Goal: Task Accomplishment & Management: Manage account settings

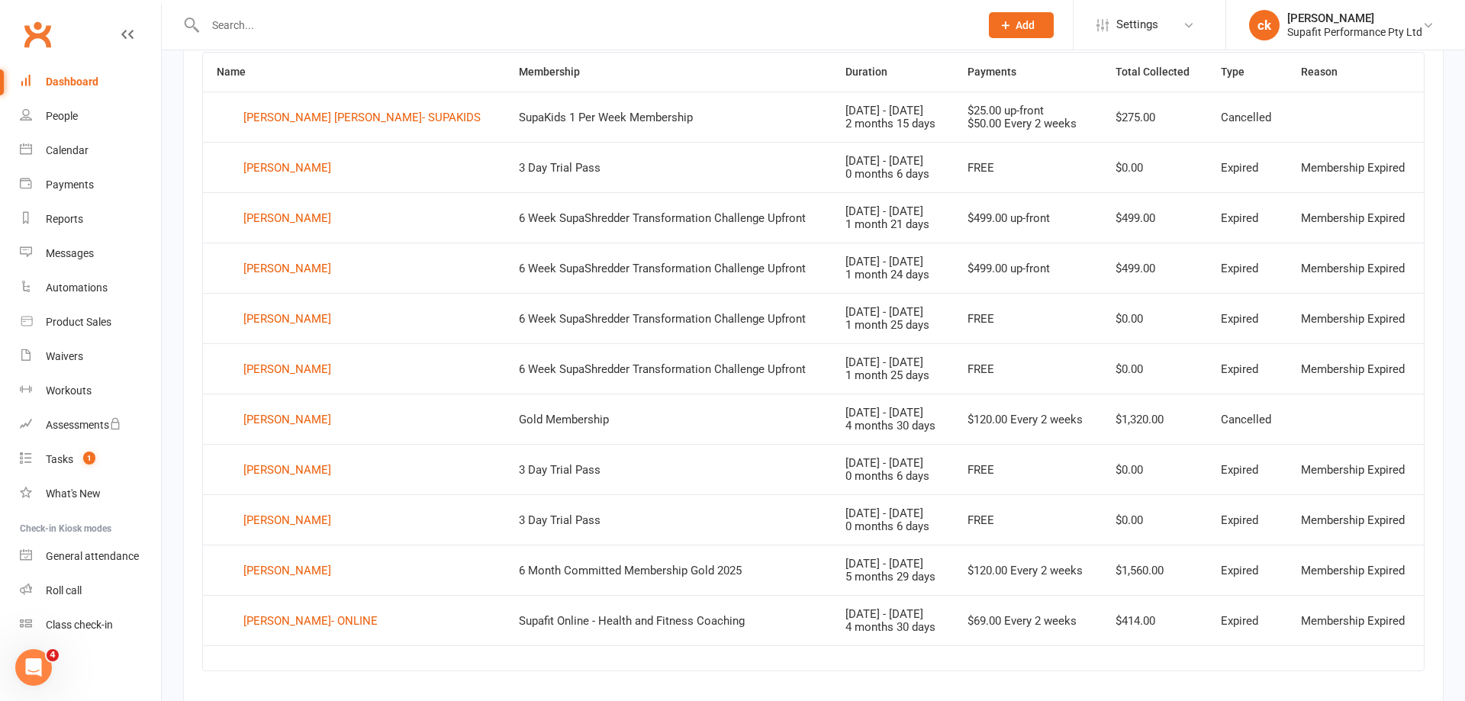
click at [68, 82] on body "Prospect Member Non-attending contact Class / event Appointment Task Membership…" at bounding box center [732, 44] width 1465 height 1372
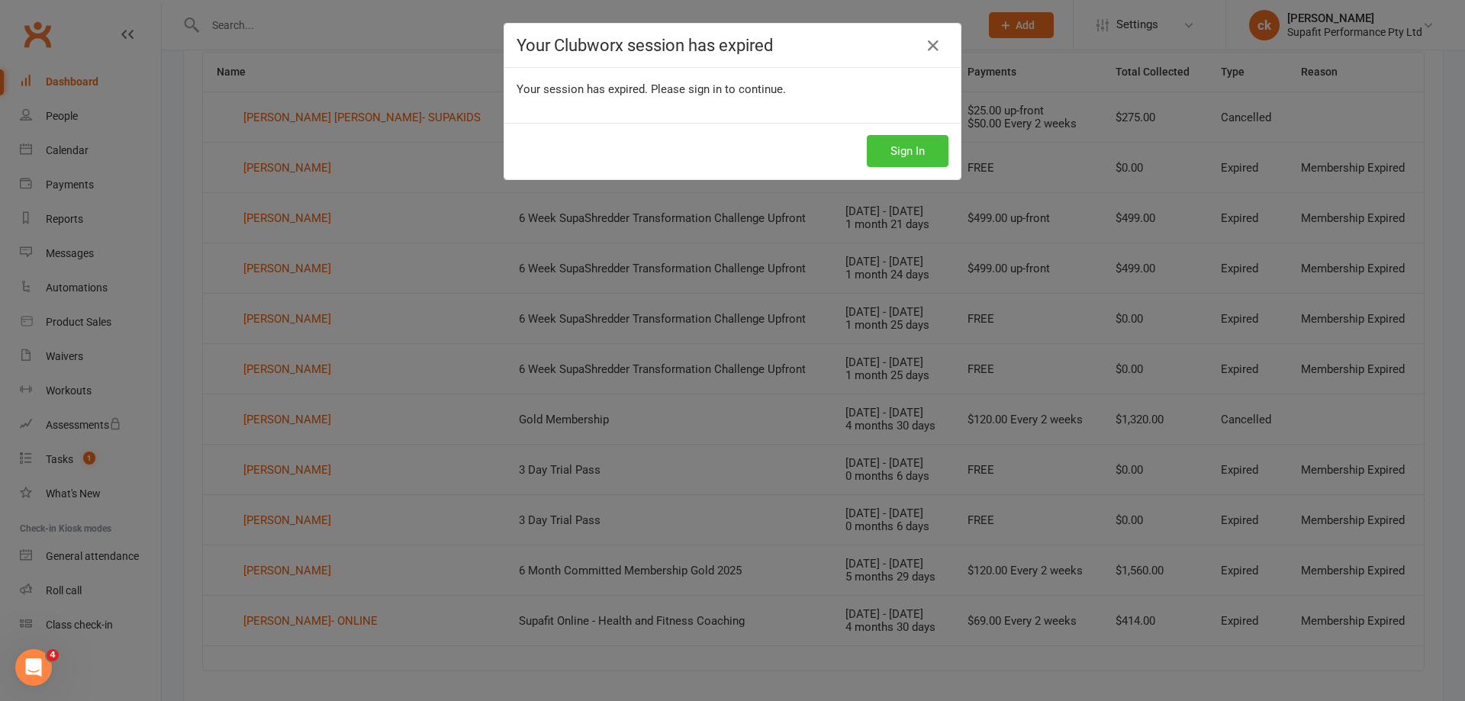
click at [923, 149] on button "Sign In" at bounding box center [908, 151] width 82 height 32
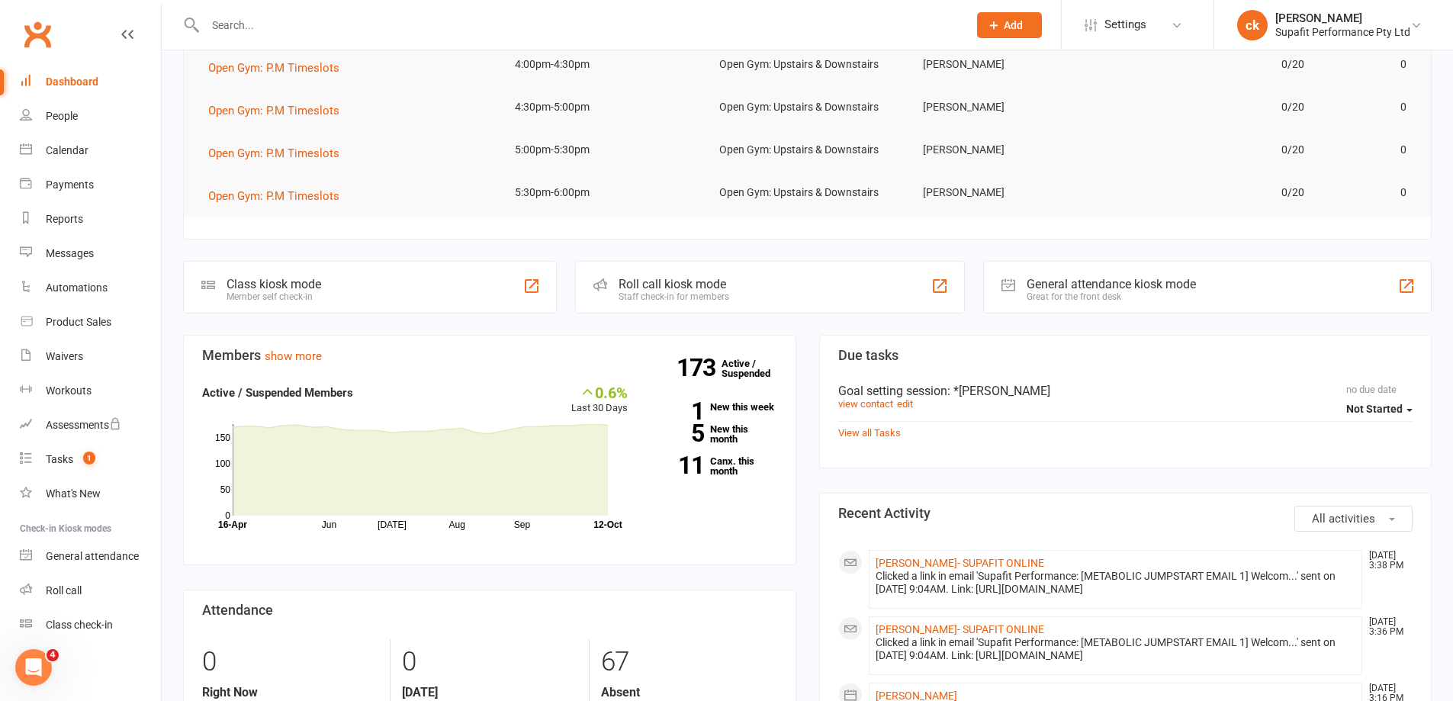
scroll to position [76, 0]
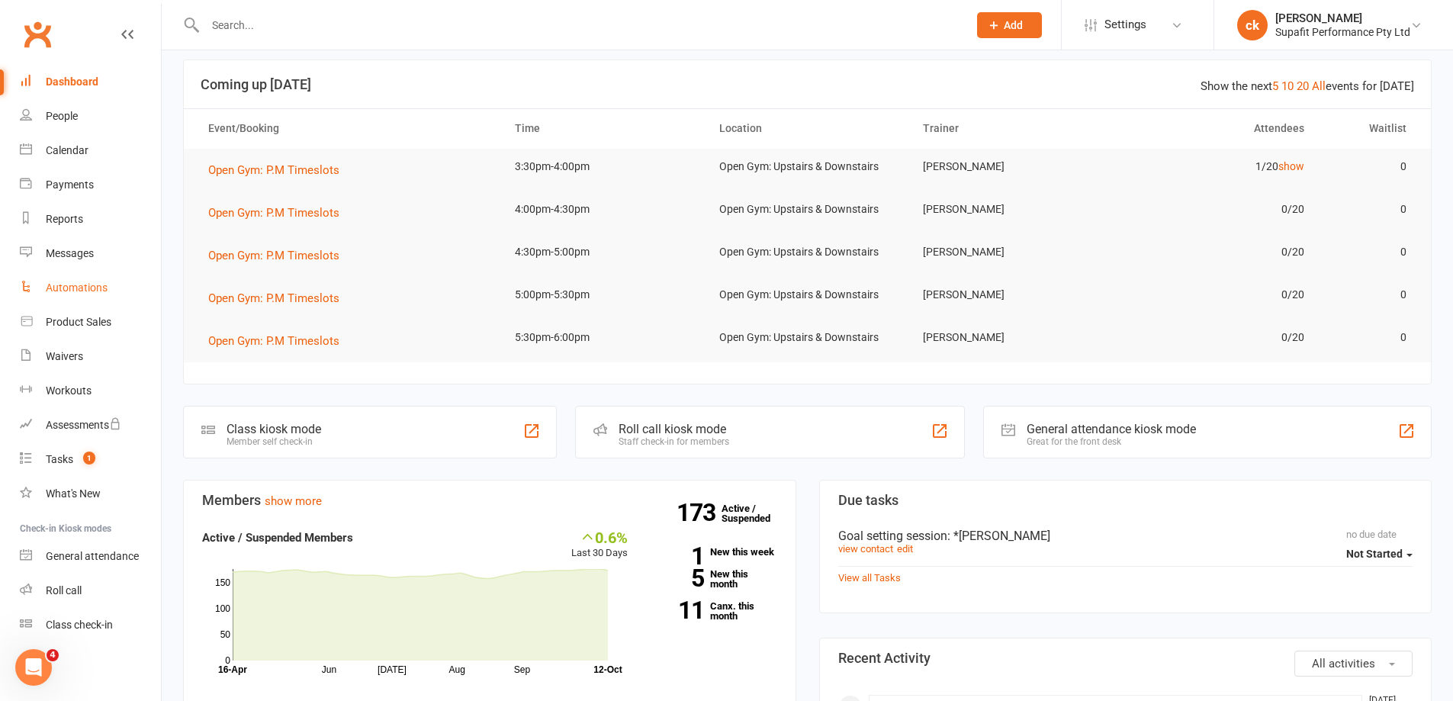
click at [95, 283] on div "Automations" at bounding box center [77, 288] width 62 height 12
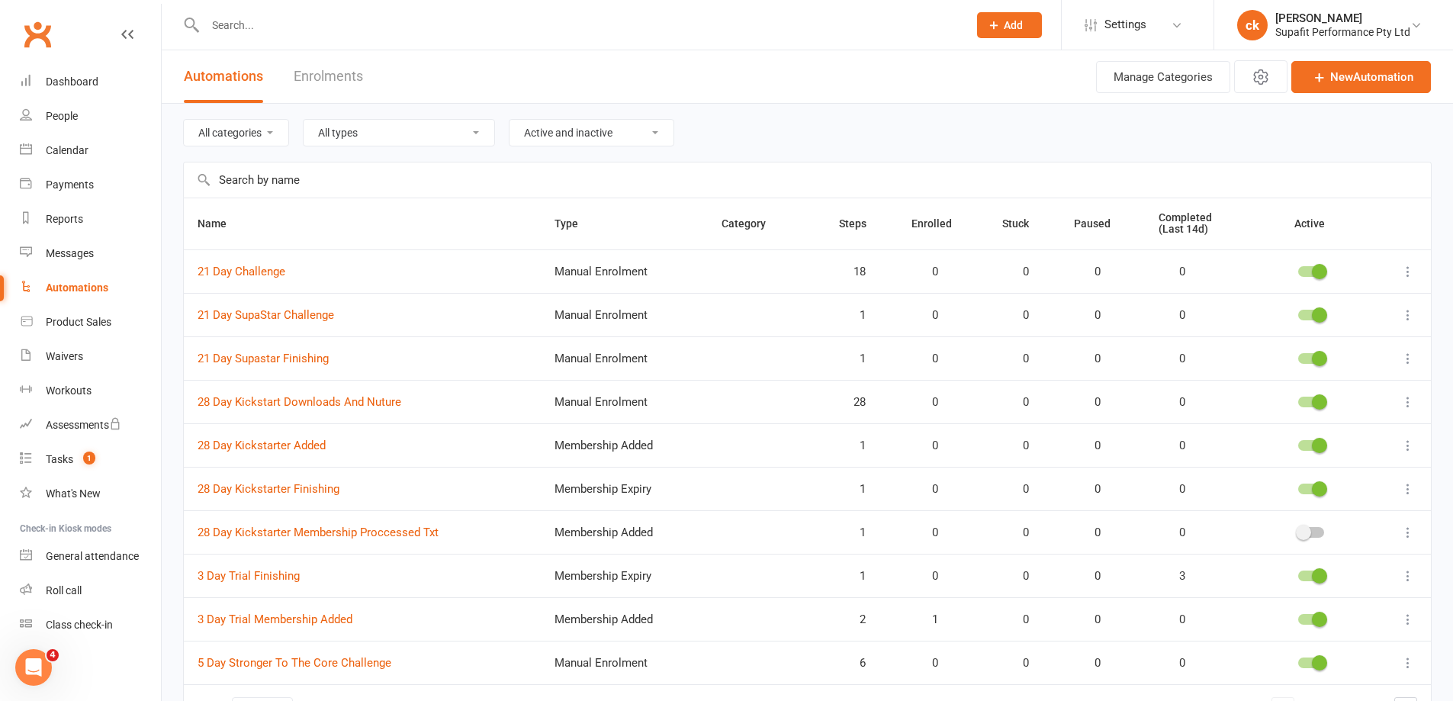
scroll to position [101, 0]
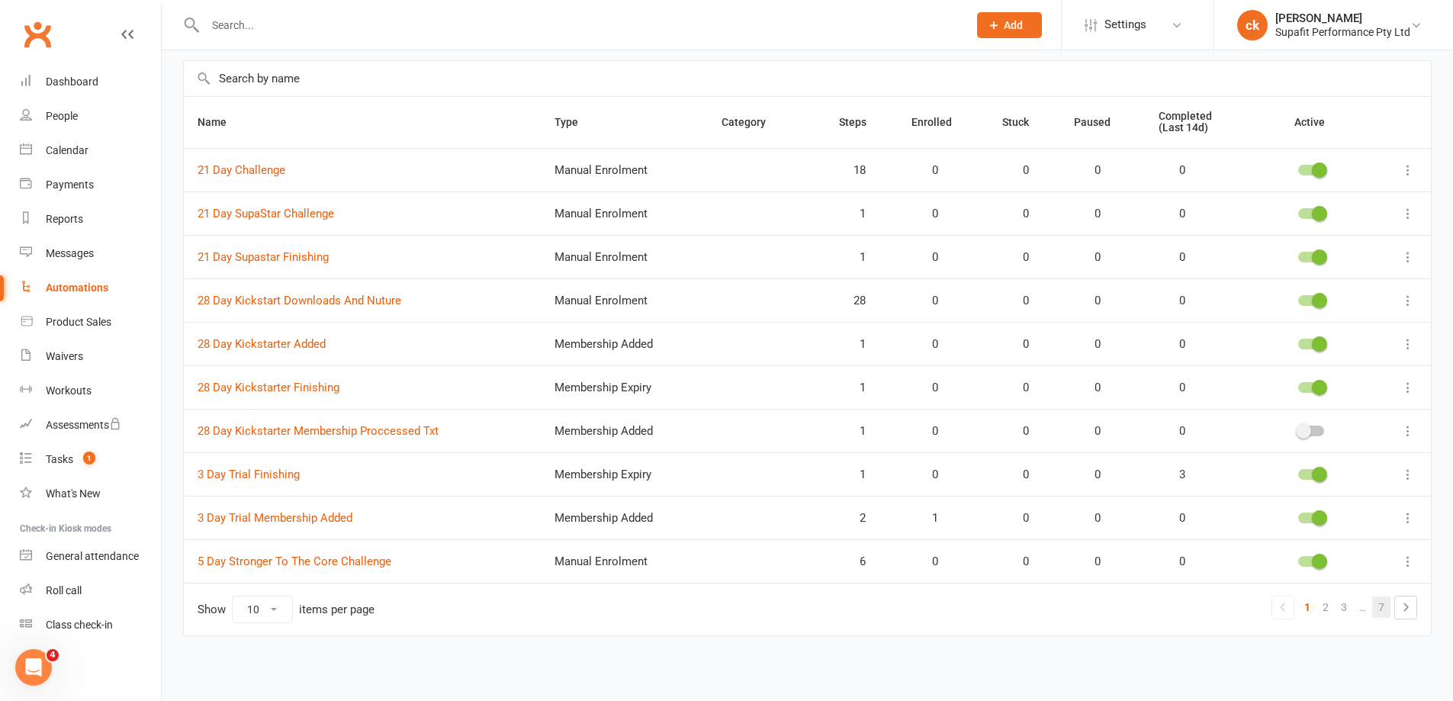
click at [1377, 613] on link "7" at bounding box center [1381, 607] width 18 height 21
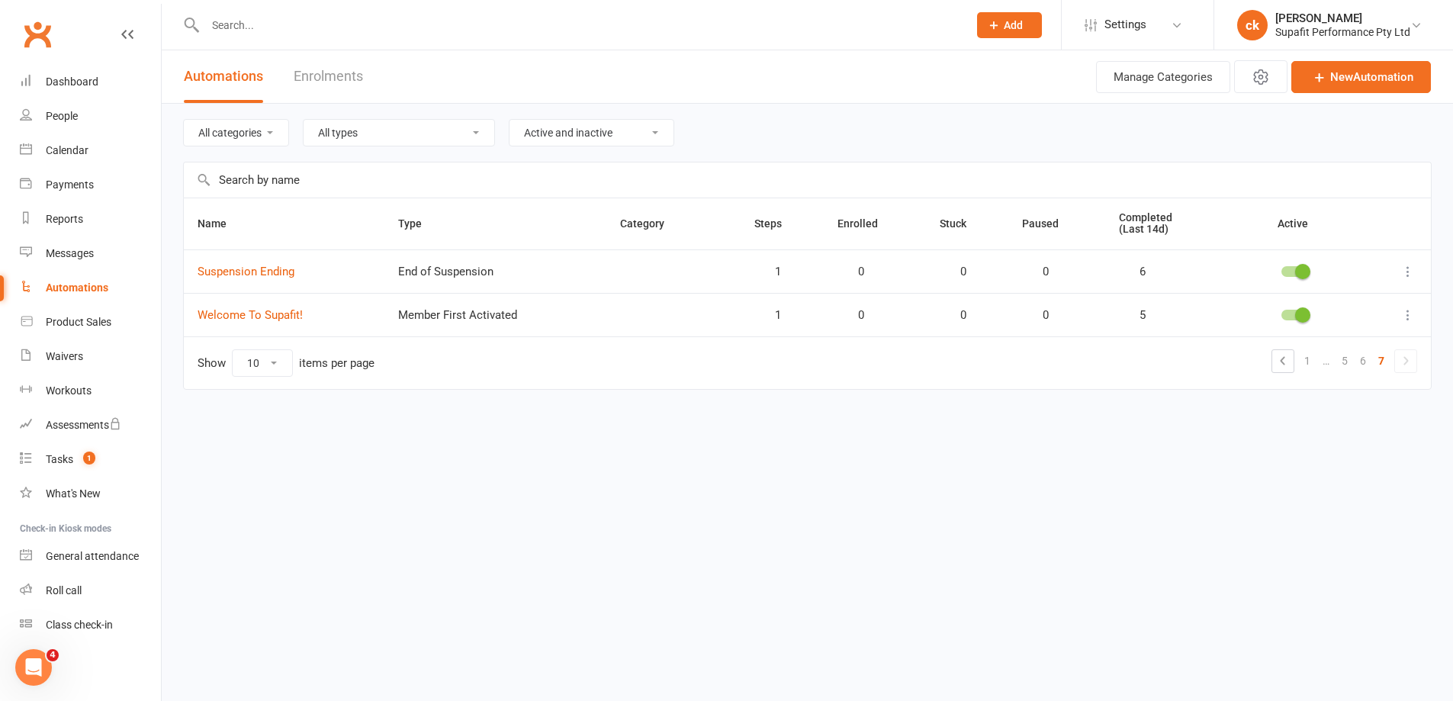
scroll to position [0, 0]
click at [1374, 359] on link "6" at bounding box center [1375, 360] width 18 height 21
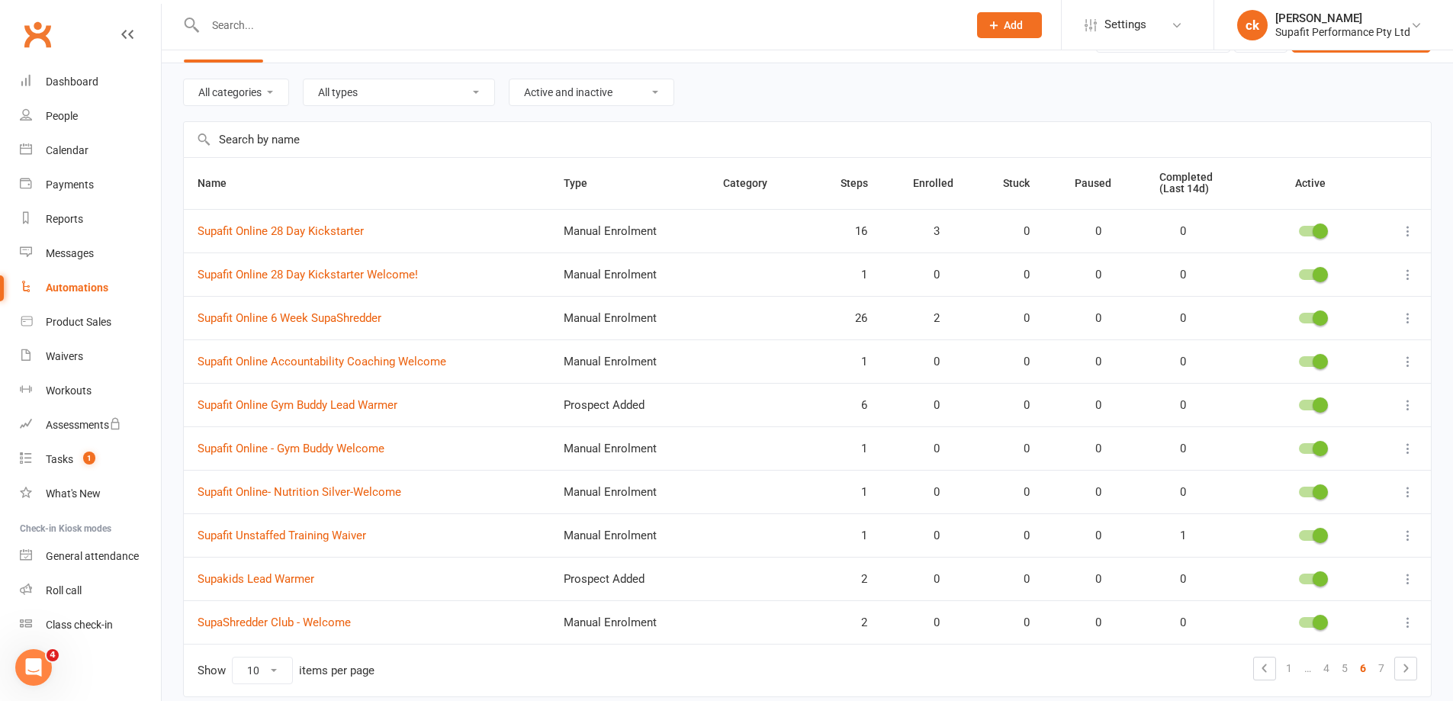
scroll to position [101, 0]
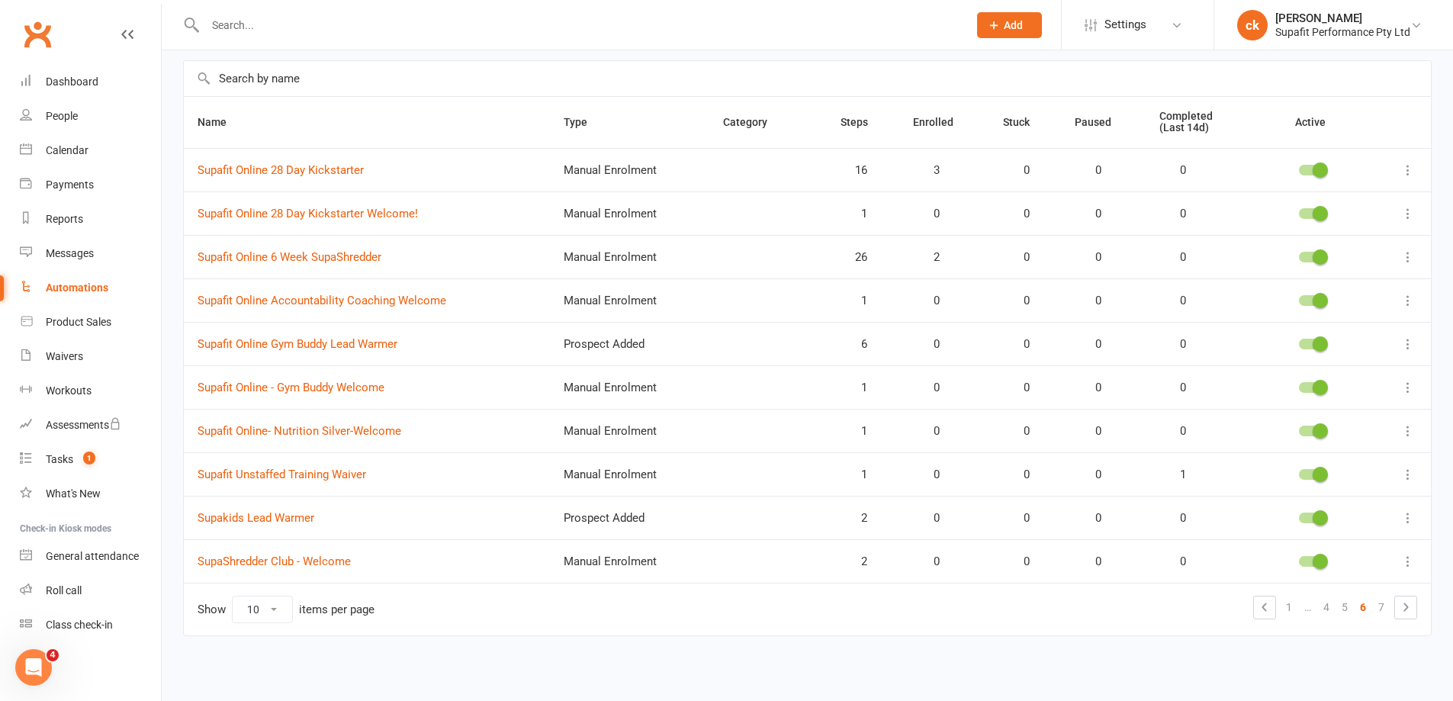
click at [1411, 517] on icon at bounding box center [1408, 517] width 15 height 15
click at [1313, 549] on link "Edit" at bounding box center [1329, 547] width 151 height 31
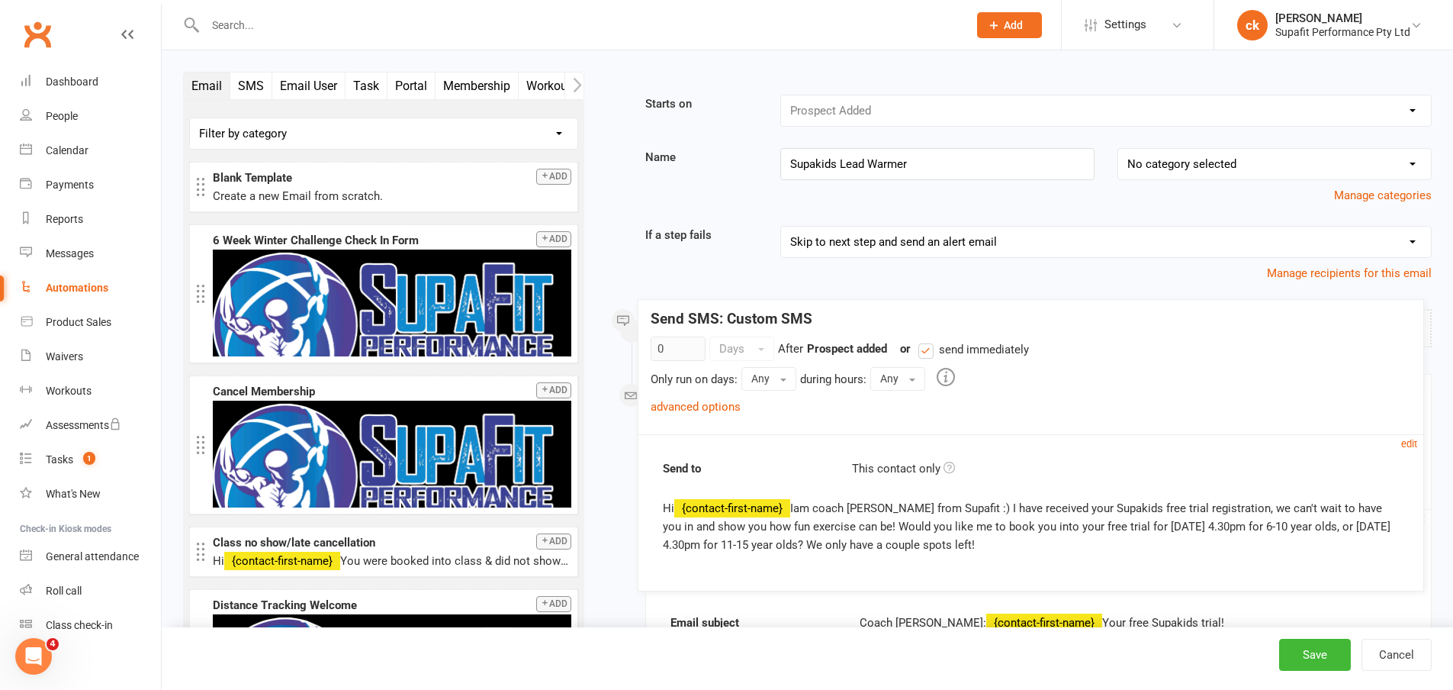
drag, startPoint x: 1291, startPoint y: 537, endPoint x: 1283, endPoint y: 527, distance: 12.5
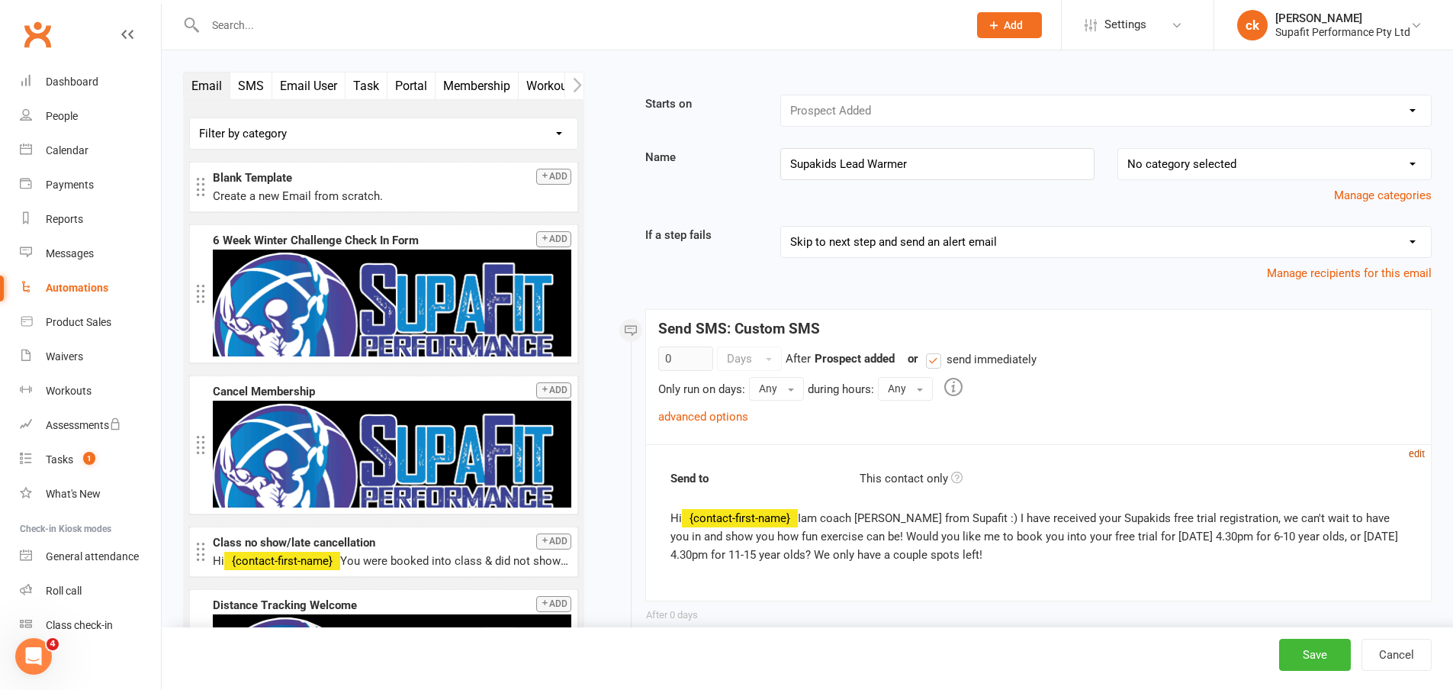
click at [1424, 455] on small "edit" at bounding box center [1417, 453] width 16 height 11
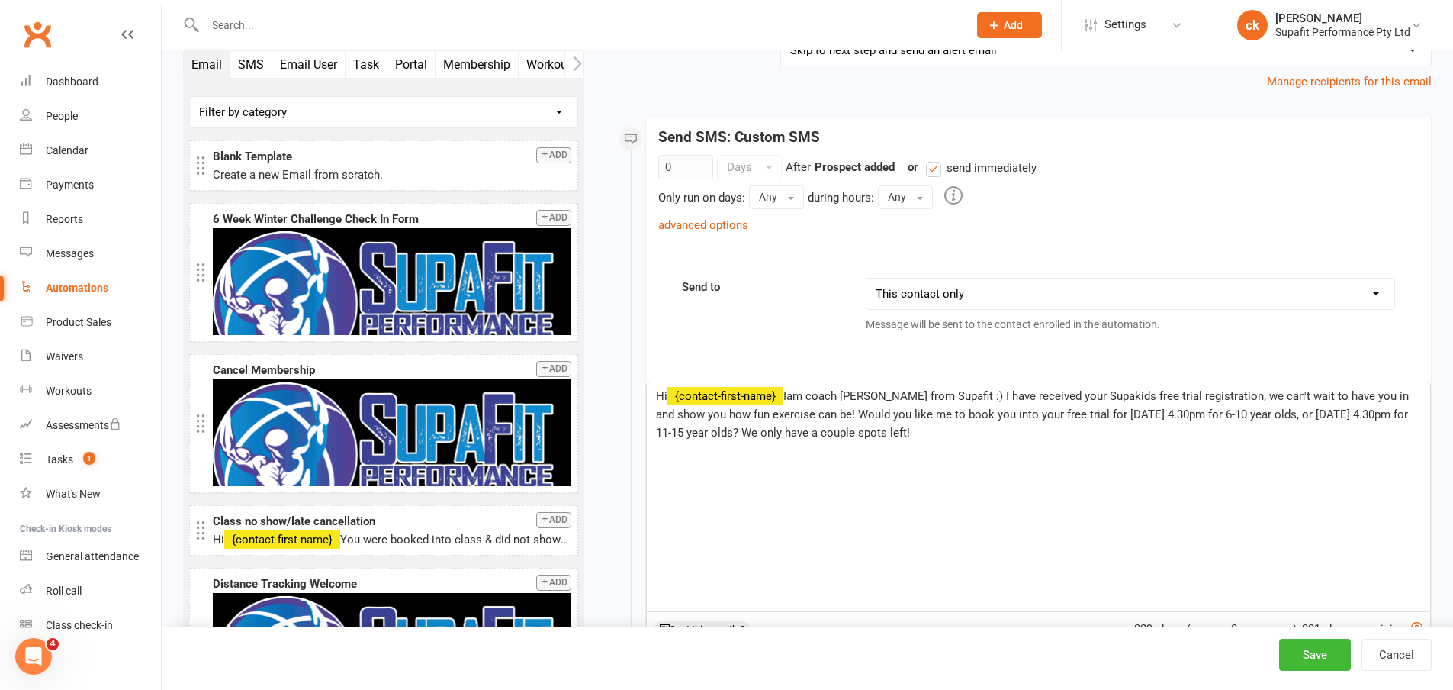
scroll to position [305, 0]
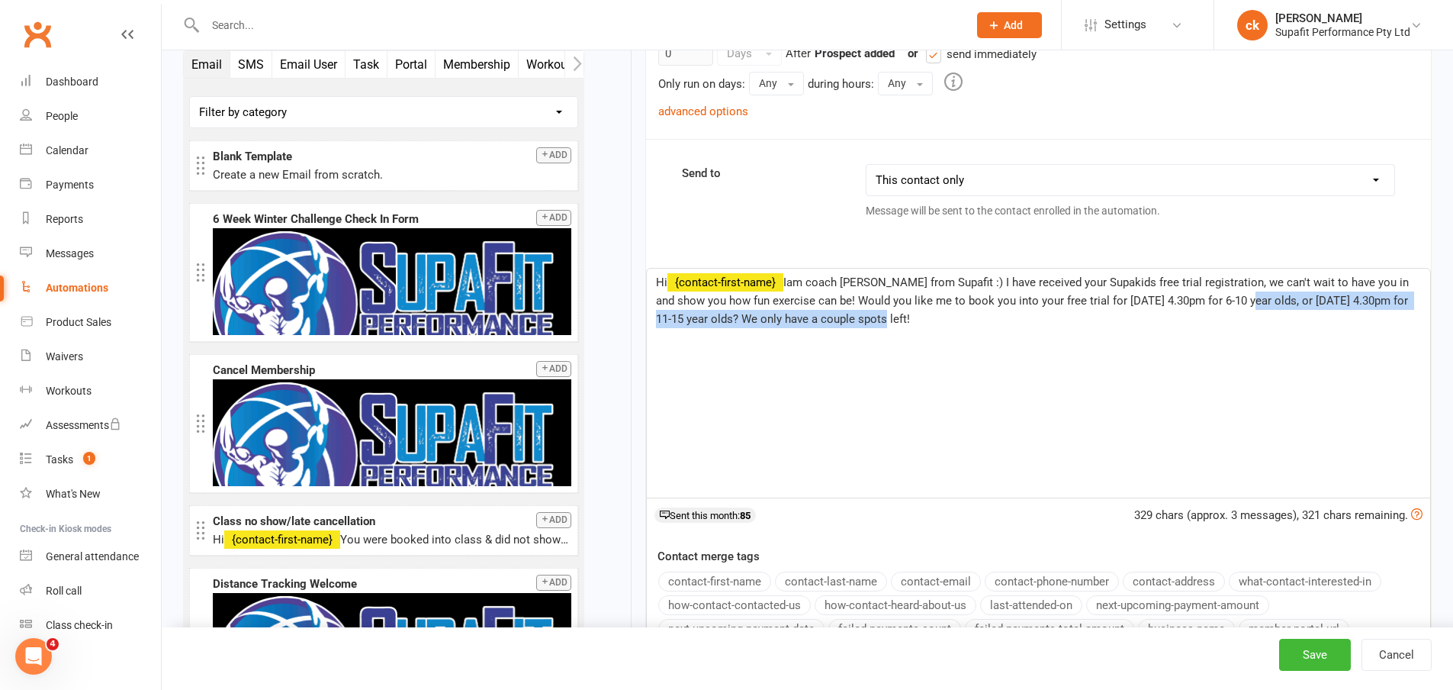
drag, startPoint x: 1226, startPoint y: 301, endPoint x: 1251, endPoint y: 324, distance: 34.0
click at [1251, 324] on p "Hi ﻿ {contact-first-name} Iam coach Cam from Supafit :) I have received your Su…" at bounding box center [1038, 300] width 765 height 55
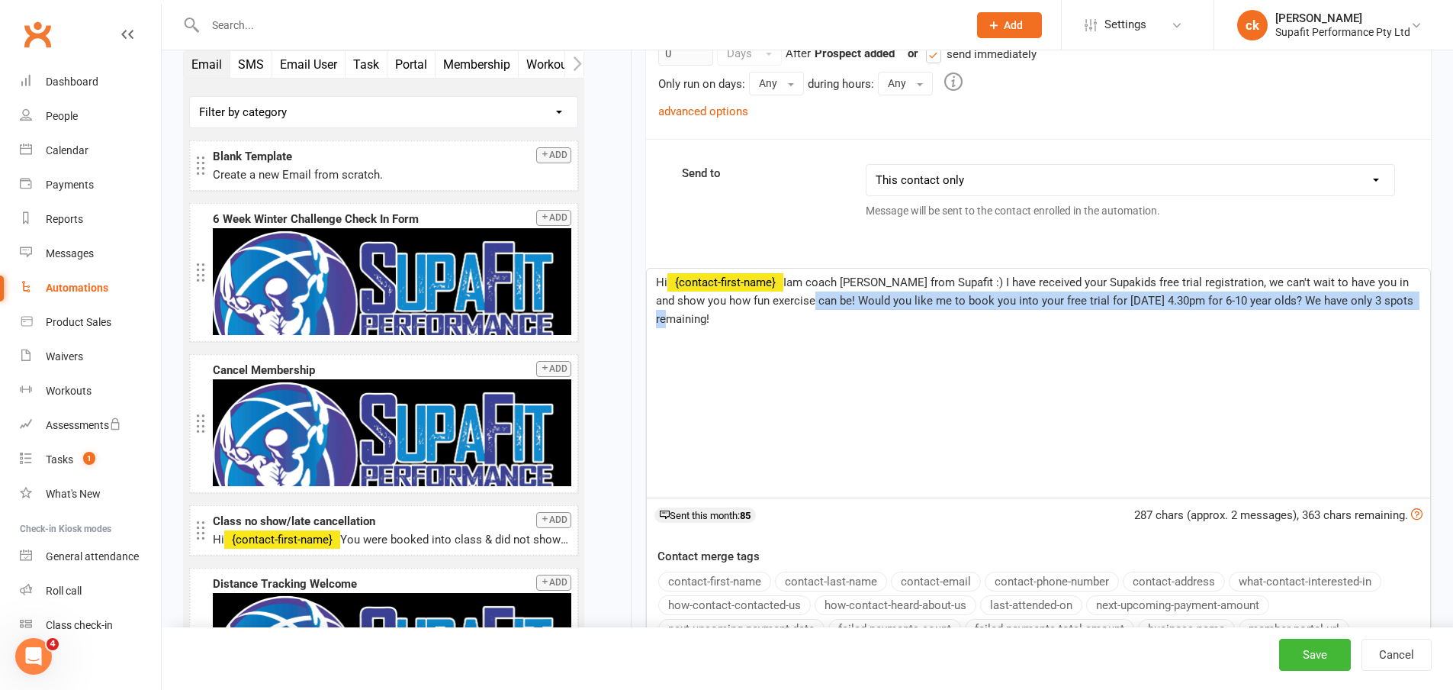
drag, startPoint x: 787, startPoint y: 299, endPoint x: 1421, endPoint y: 303, distance: 634.0
click at [1421, 303] on div "Hi ﻿ {contact-first-name} Iam coach Cam from Supafit :) I have received your Su…" at bounding box center [1038, 383] width 783 height 229
copy span "Would you like me to book you into your free trial for Tuesday 4.30pm for 6-10 …"
click at [1316, 656] on button "Save" at bounding box center [1315, 655] width 72 height 32
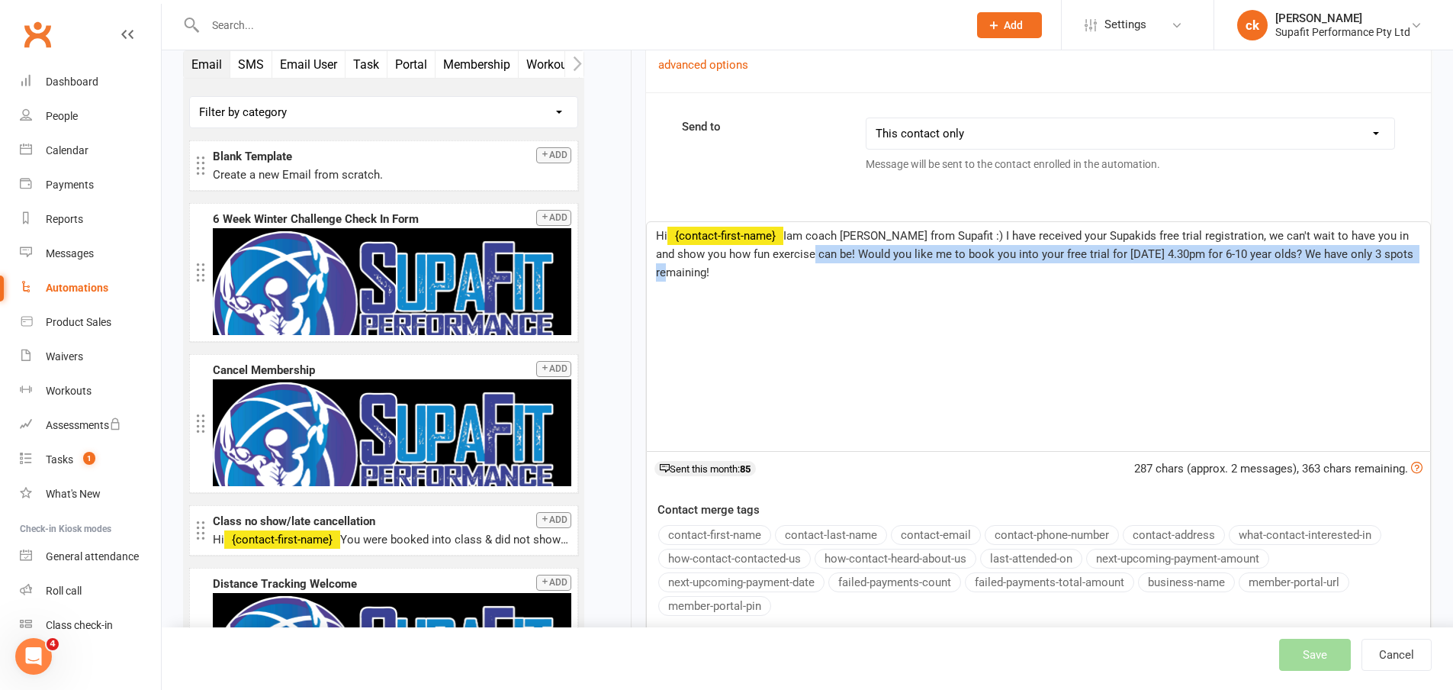
scroll to position [458, 0]
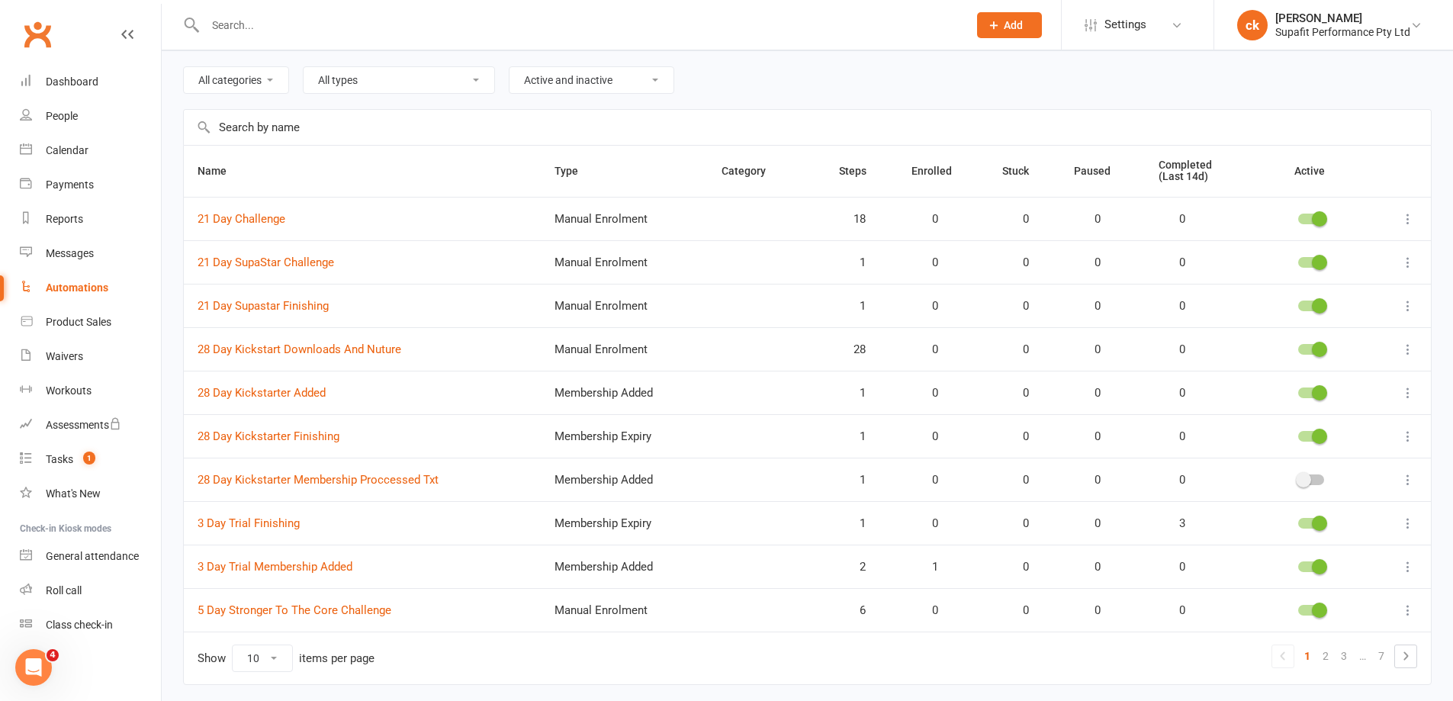
scroll to position [101, 0]
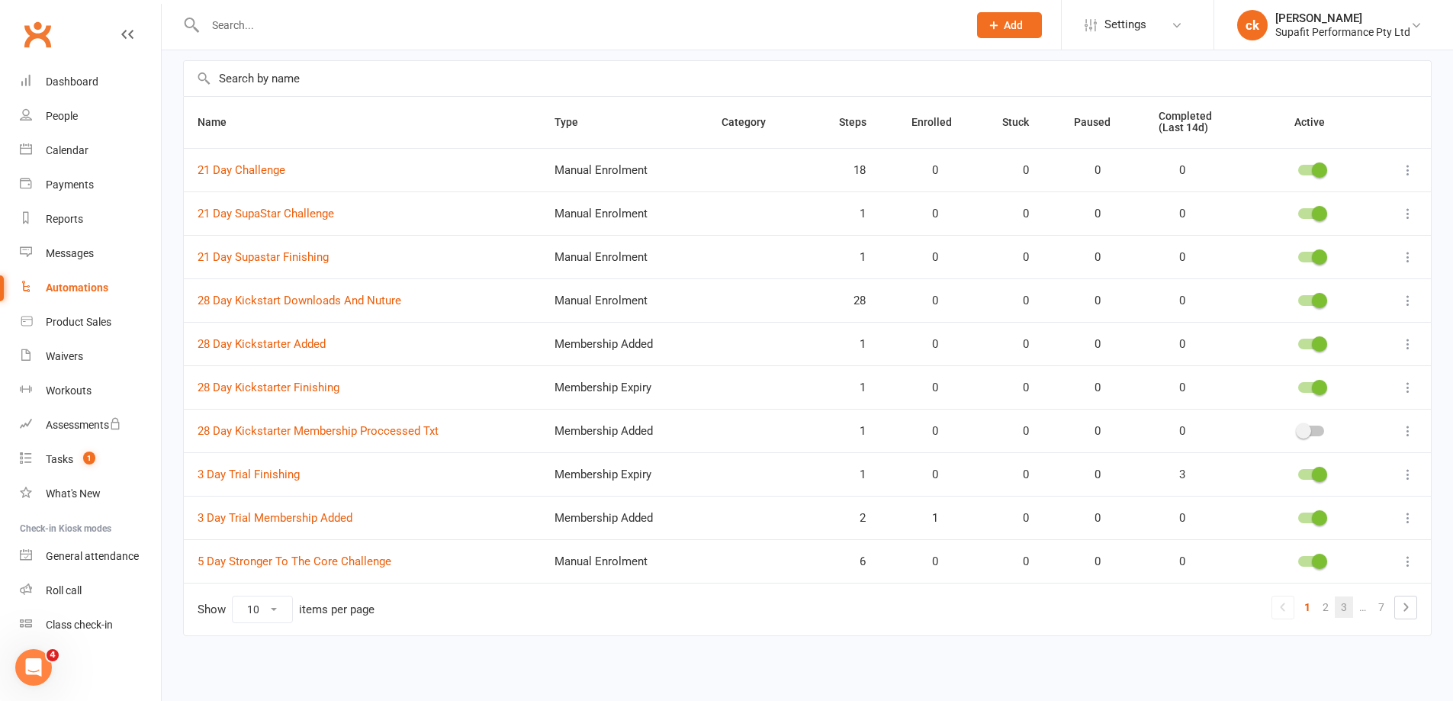
click at [1348, 606] on link "3" at bounding box center [1344, 607] width 18 height 21
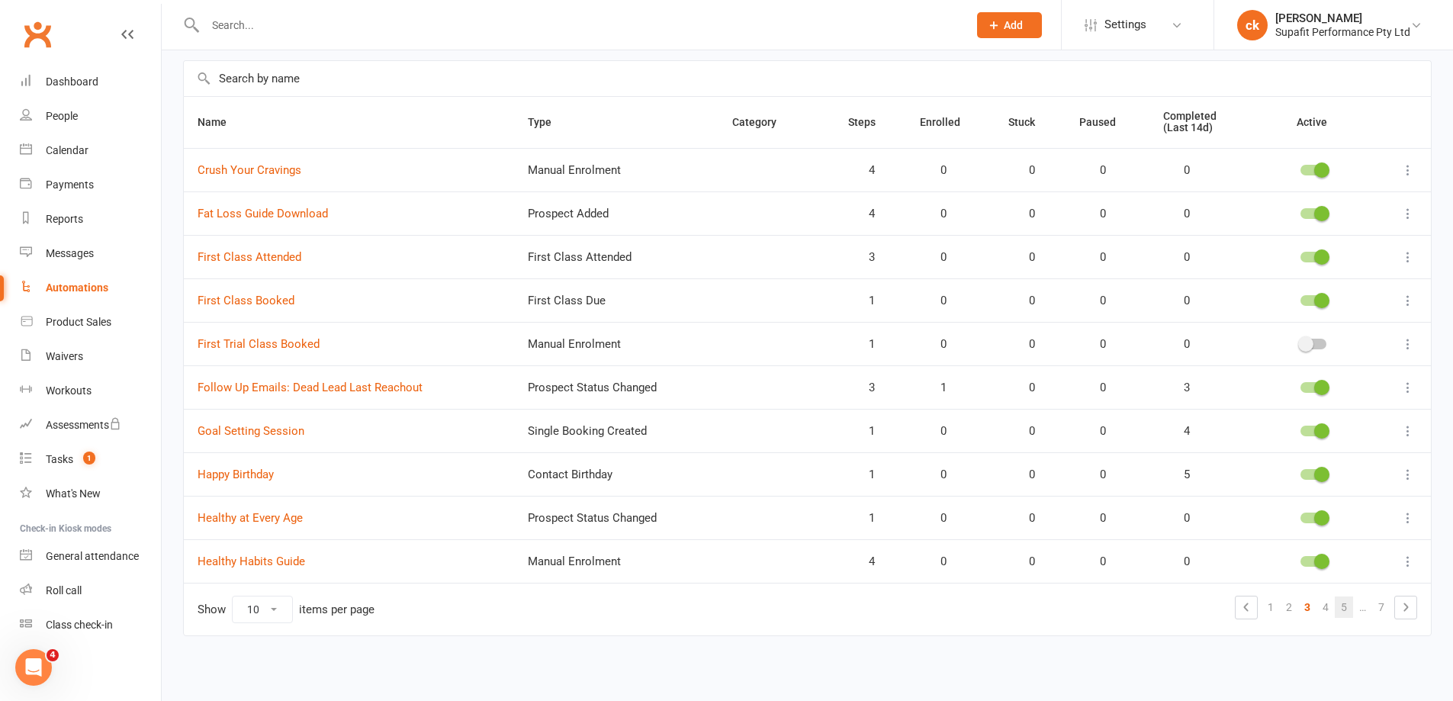
click at [1344, 608] on link "5" at bounding box center [1344, 607] width 18 height 21
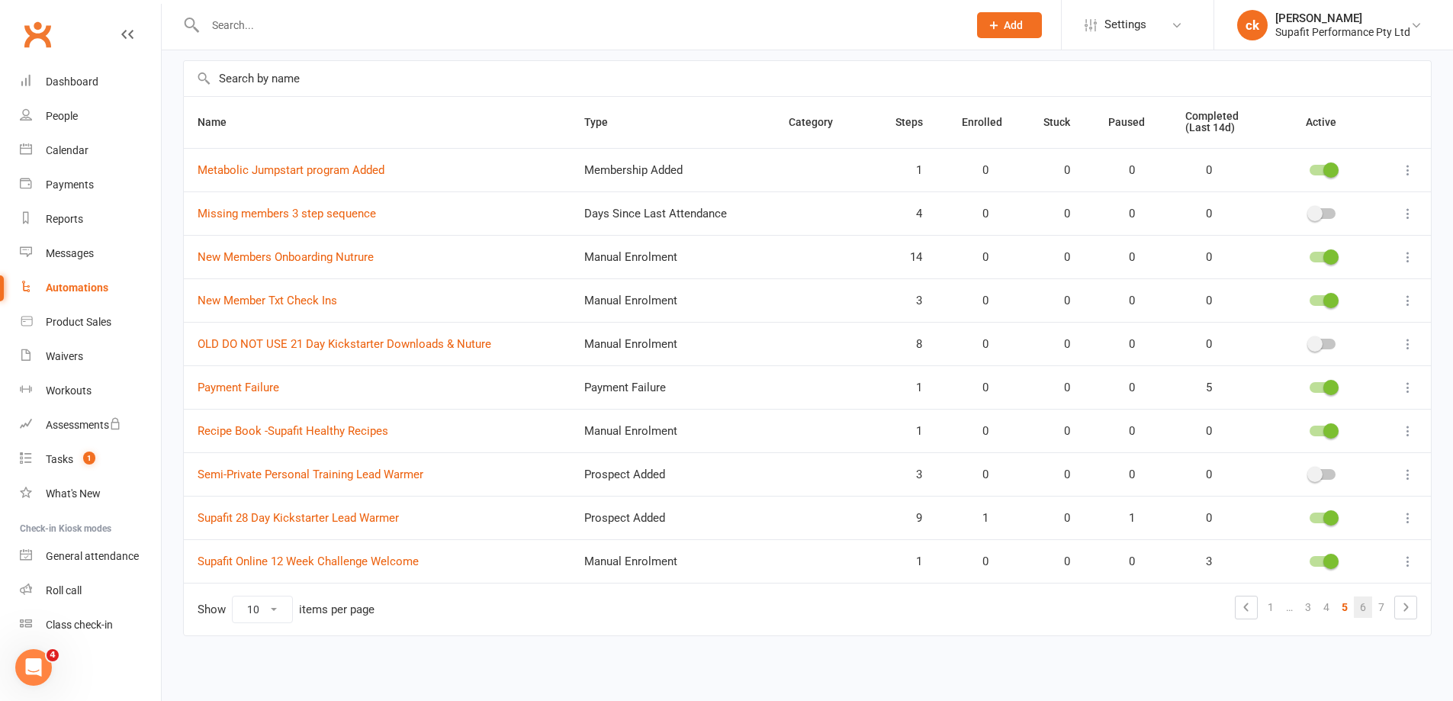
click at [1362, 608] on link "6" at bounding box center [1363, 607] width 18 height 21
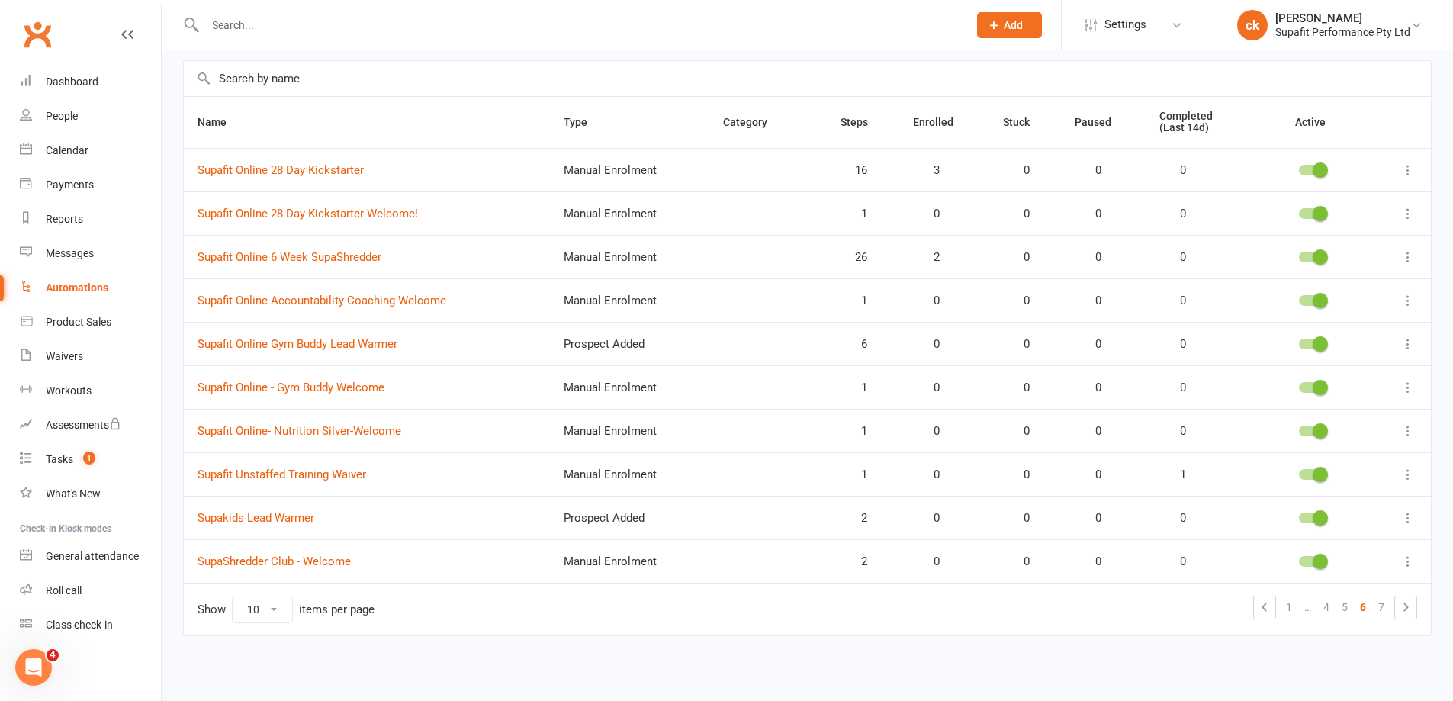
click at [1404, 520] on icon at bounding box center [1408, 517] width 15 height 15
click at [1288, 545] on link "Edit" at bounding box center [1329, 547] width 151 height 31
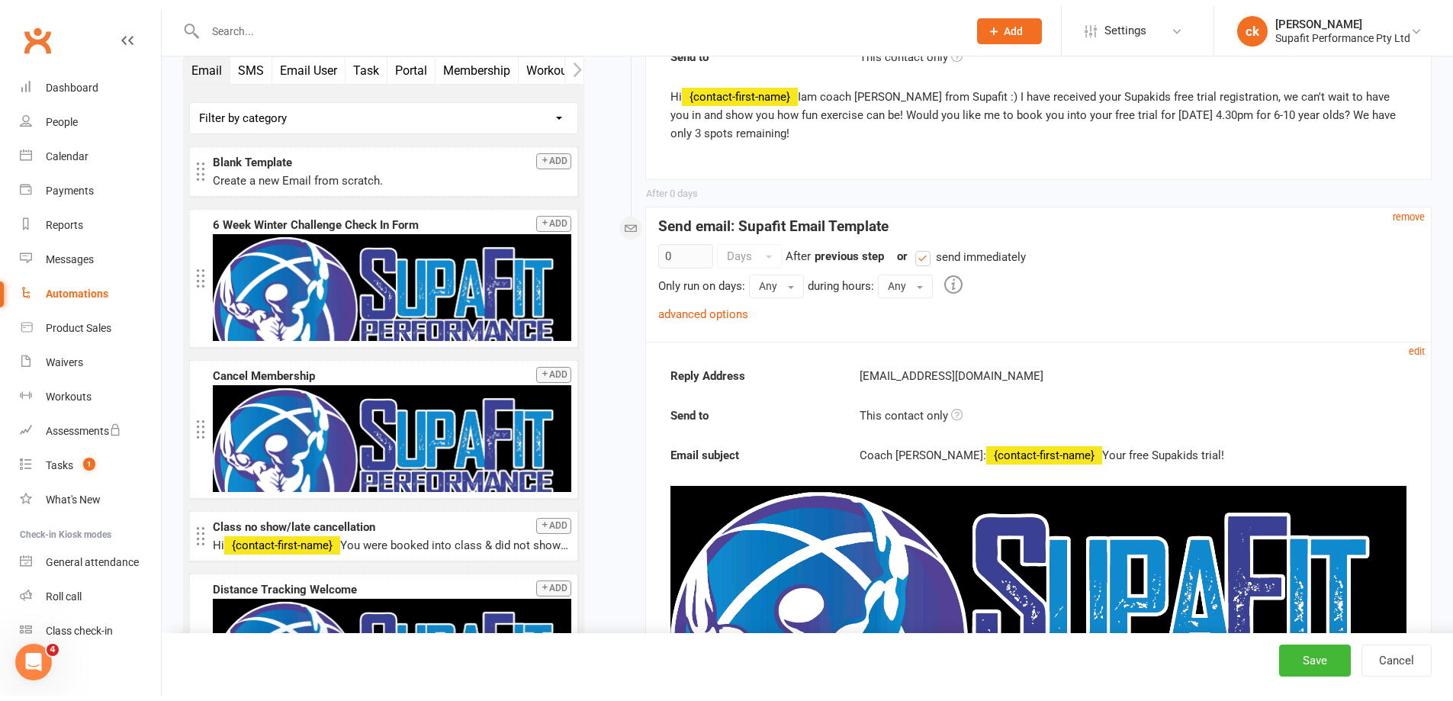
scroll to position [610, 0]
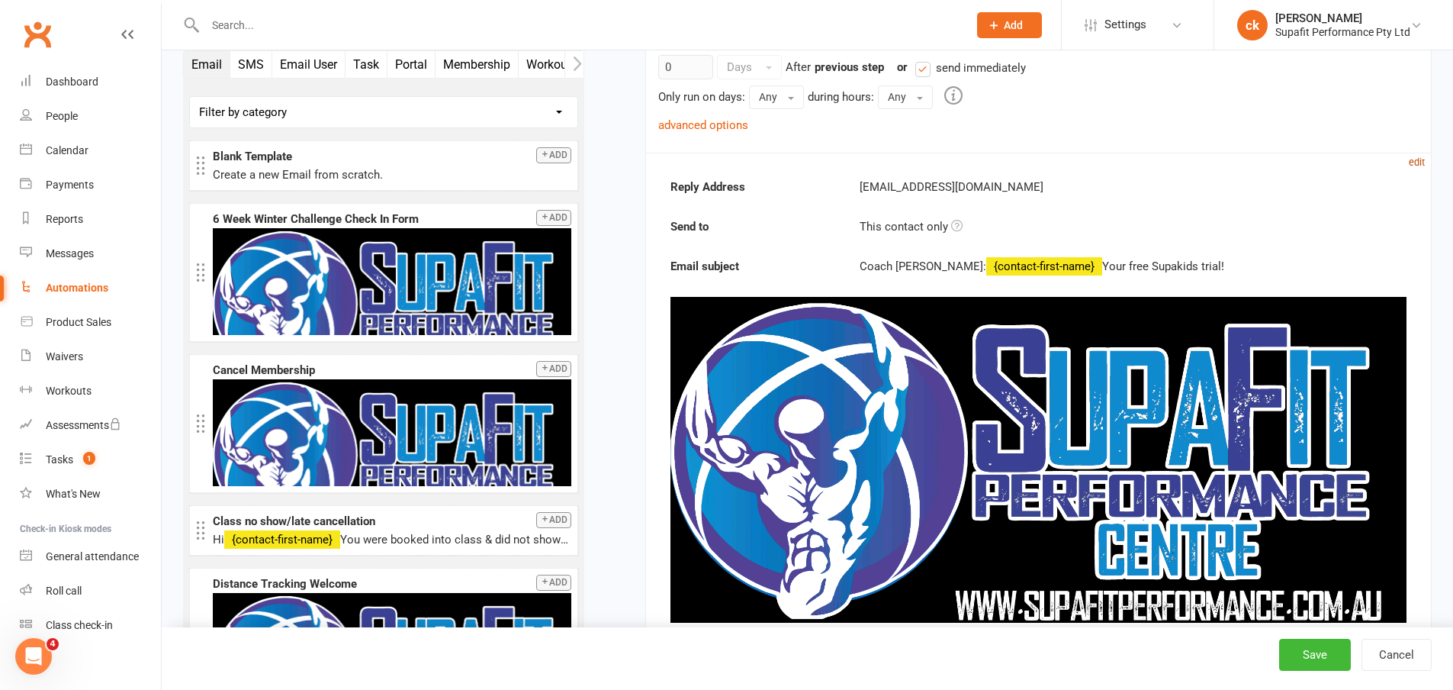
click at [1415, 163] on small "edit" at bounding box center [1417, 161] width 16 height 11
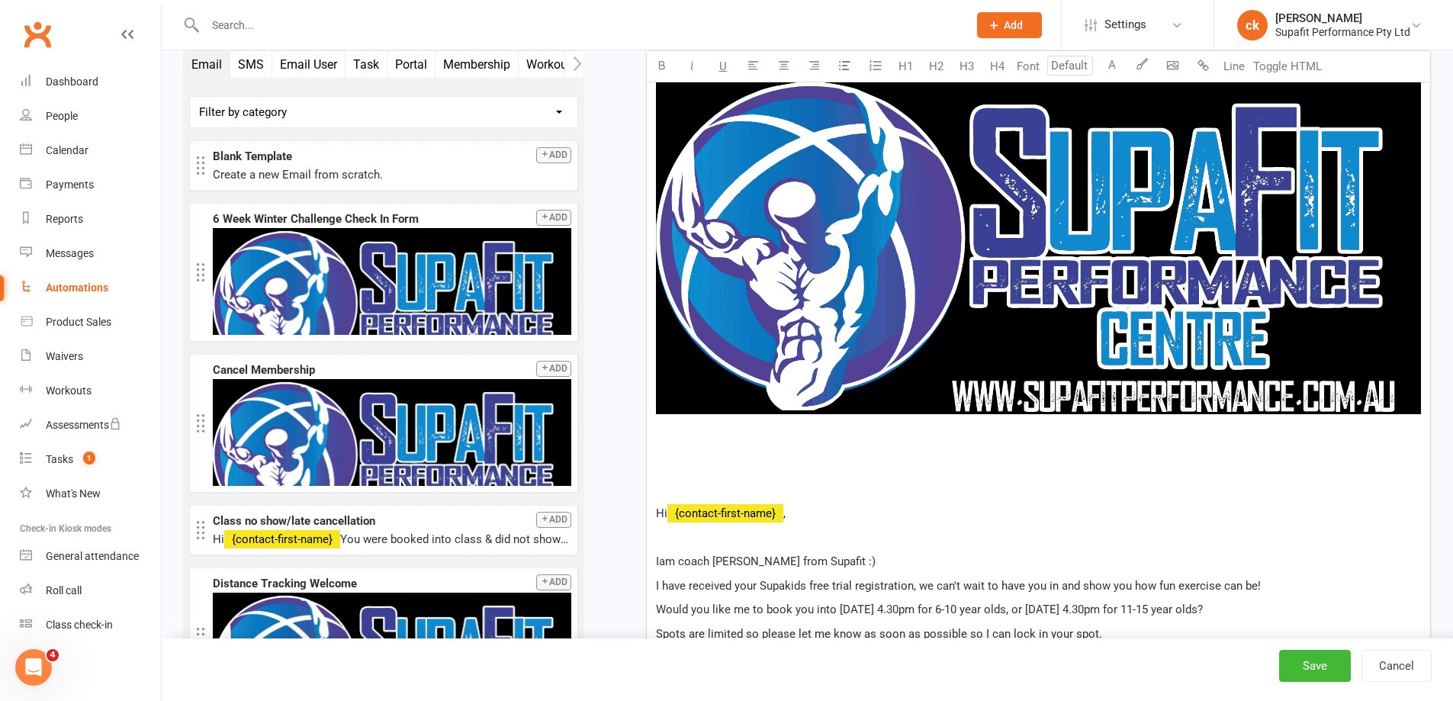
scroll to position [1297, 0]
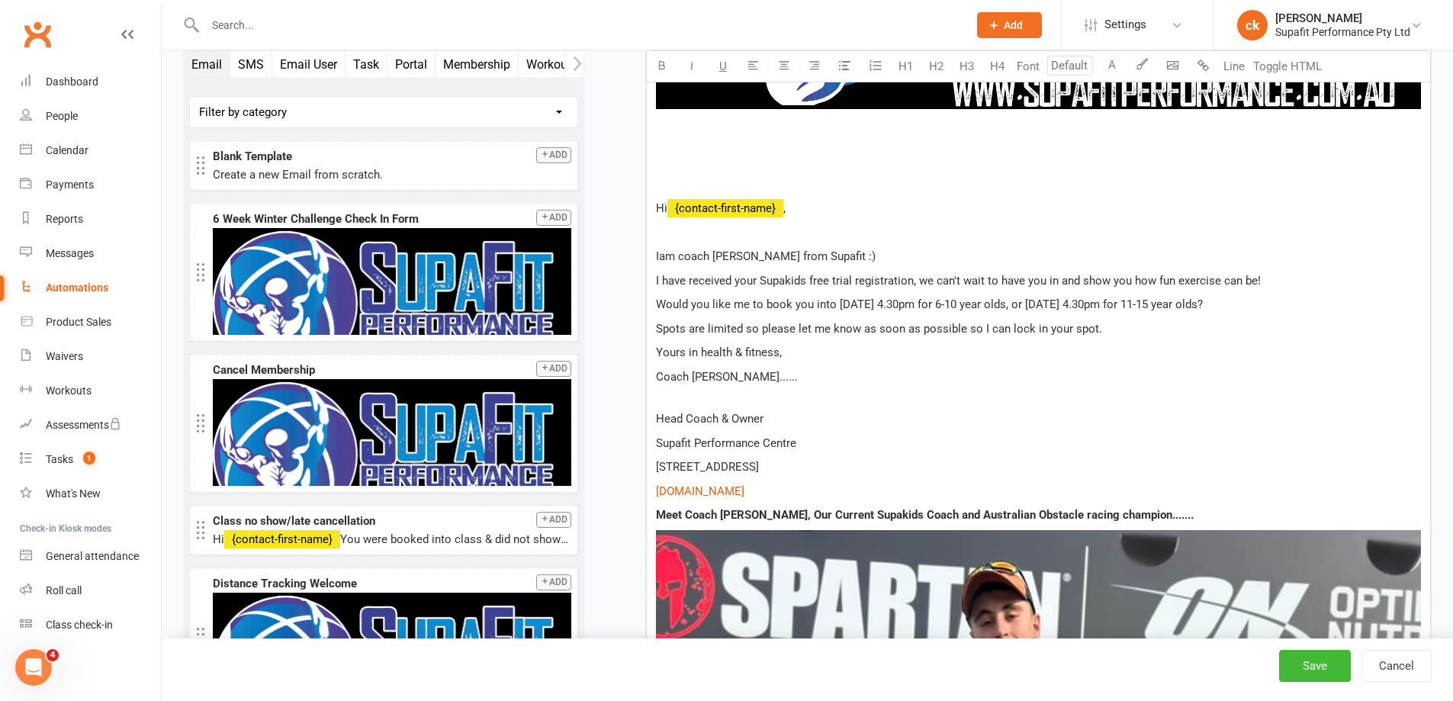
drag, startPoint x: 656, startPoint y: 302, endPoint x: 1237, endPoint y: 305, distance: 580.6
click at [1237, 305] on p "Would you like me to book you into Tuesday 4.30pm for 6-10 year olds, or Thursd…" at bounding box center [1038, 304] width 765 height 18
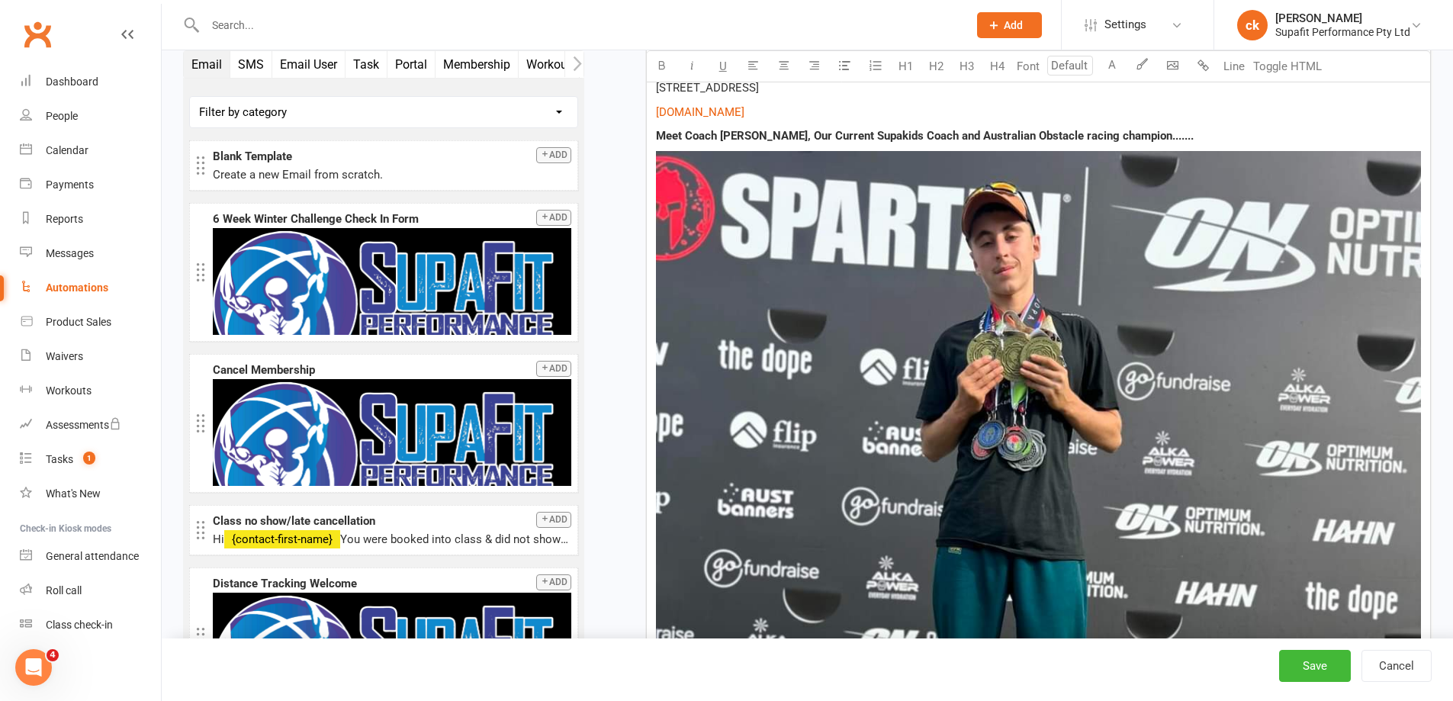
scroll to position [1602, 0]
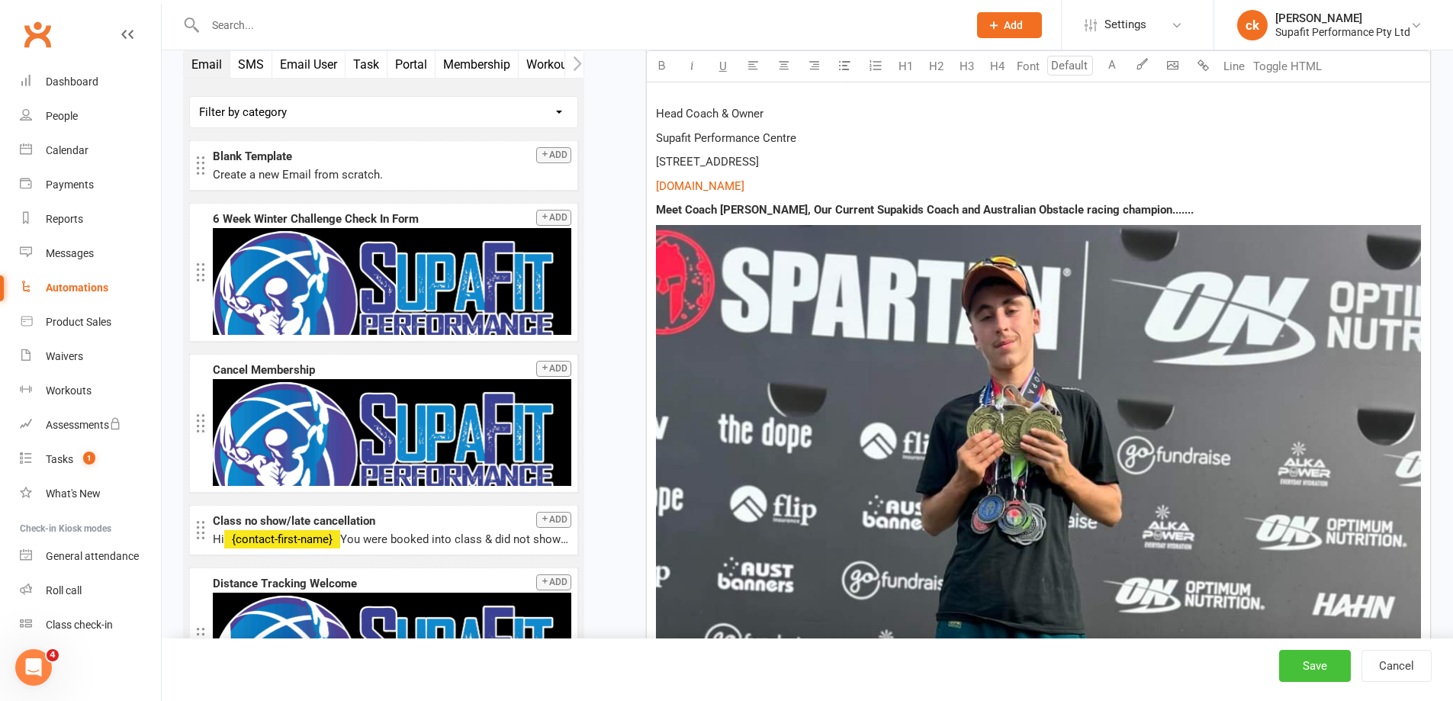
click at [1318, 668] on button "Save" at bounding box center [1315, 666] width 72 height 32
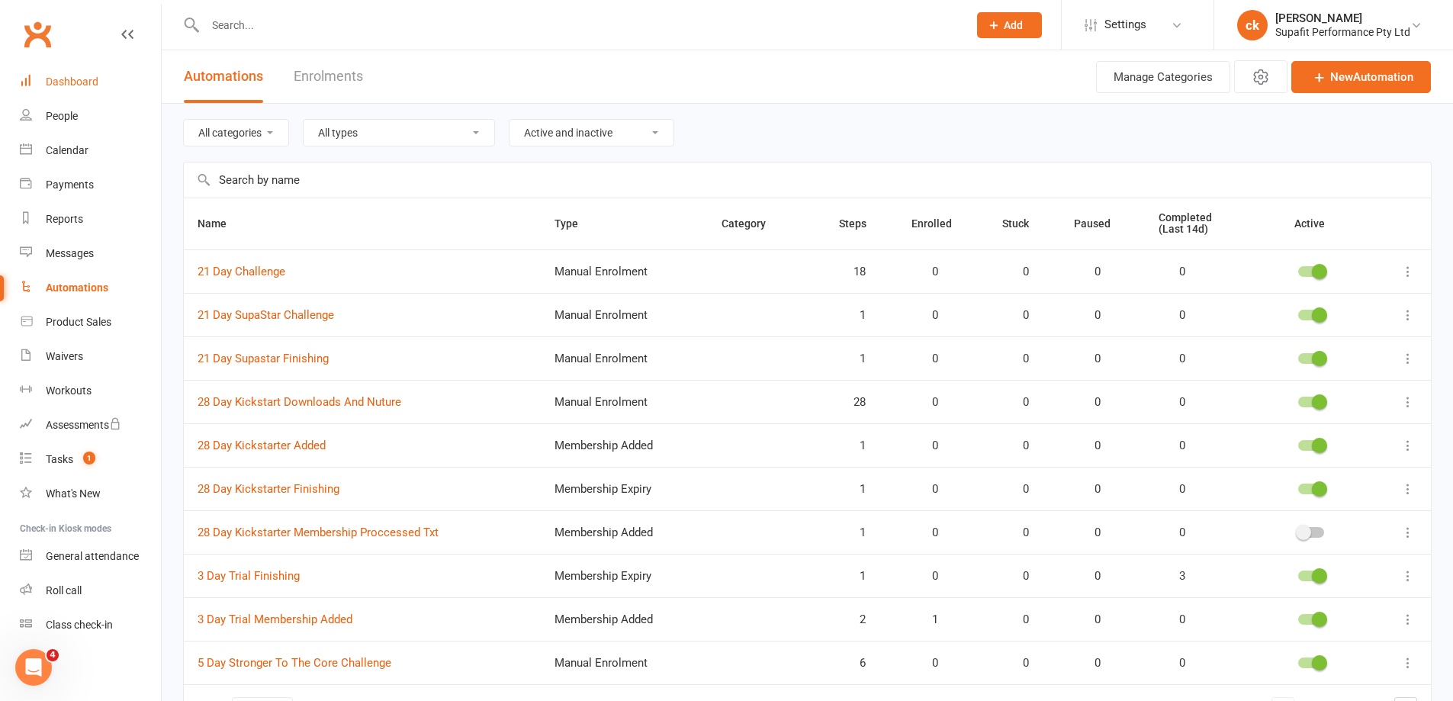
click at [85, 78] on div "Dashboard" at bounding box center [72, 82] width 53 height 12
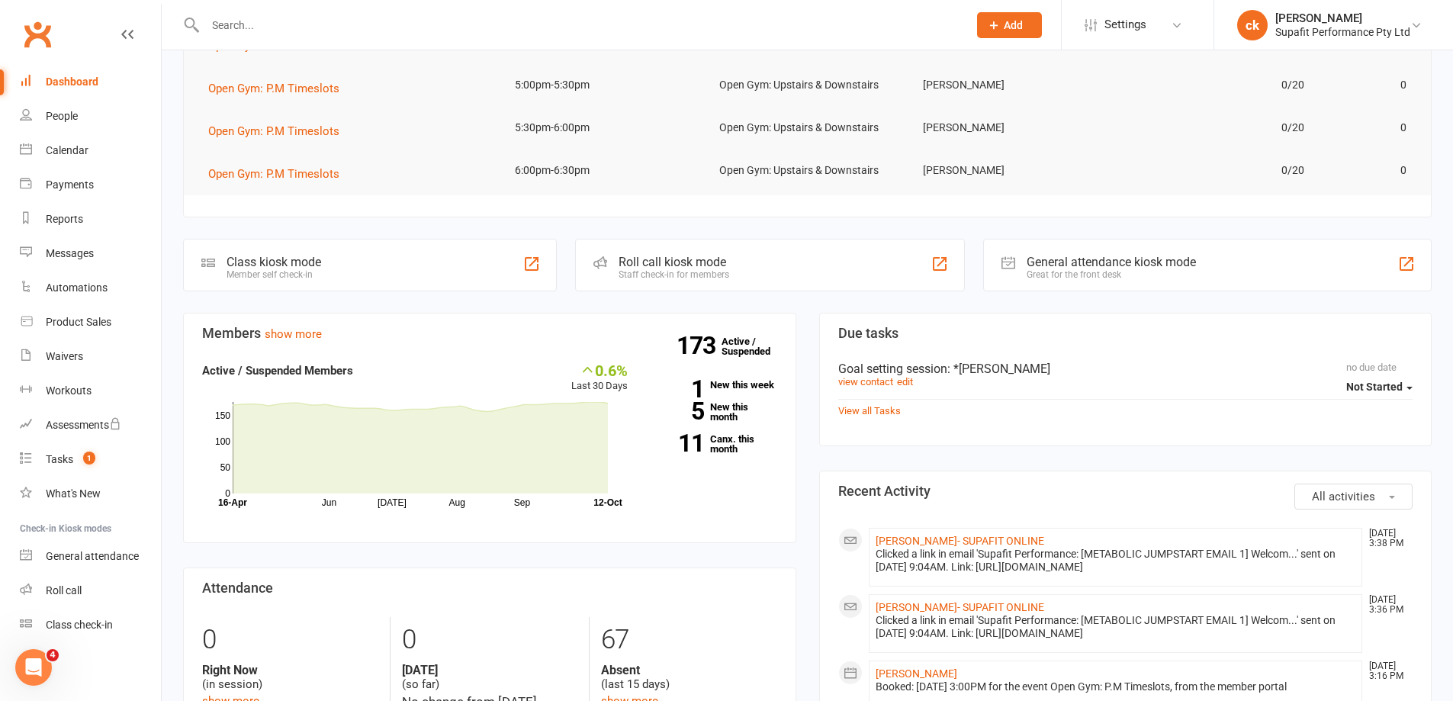
scroll to position [381, 0]
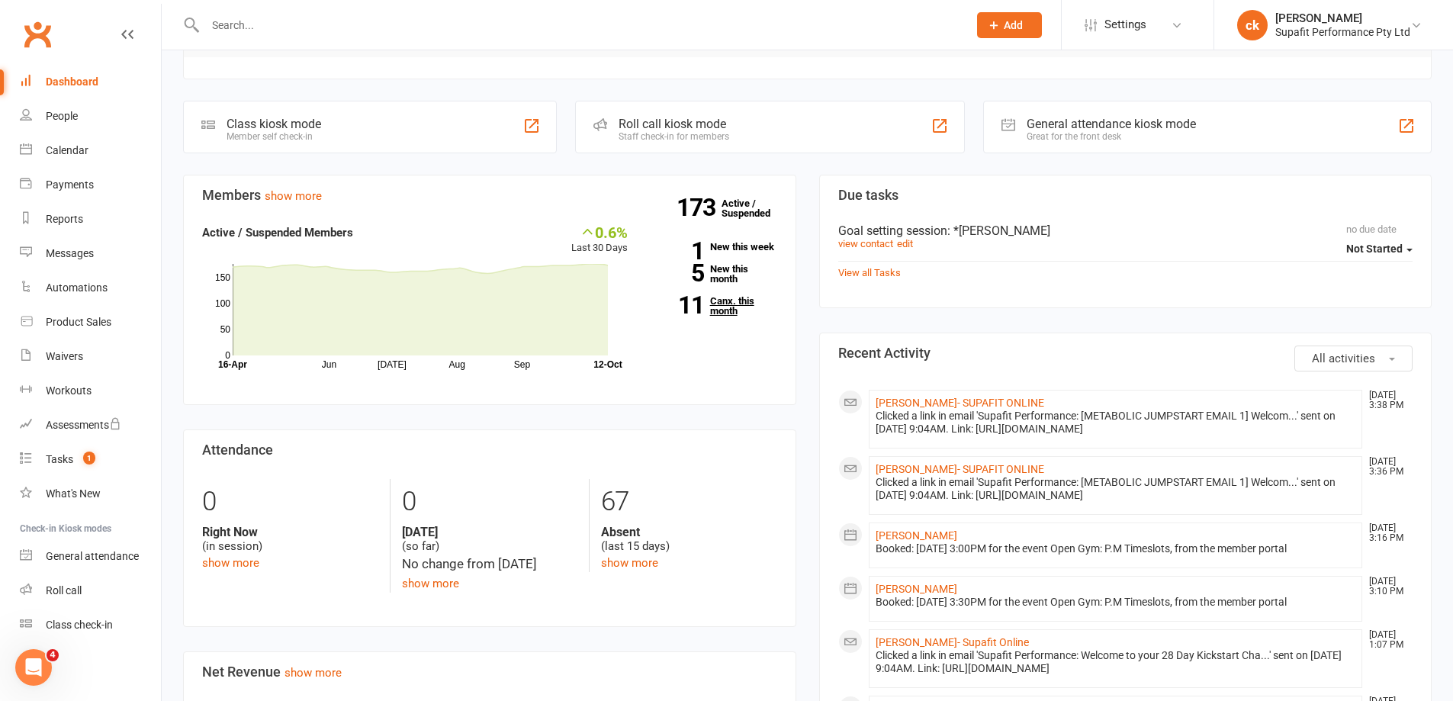
click at [729, 310] on link "11 Canx. this month" at bounding box center [714, 306] width 127 height 20
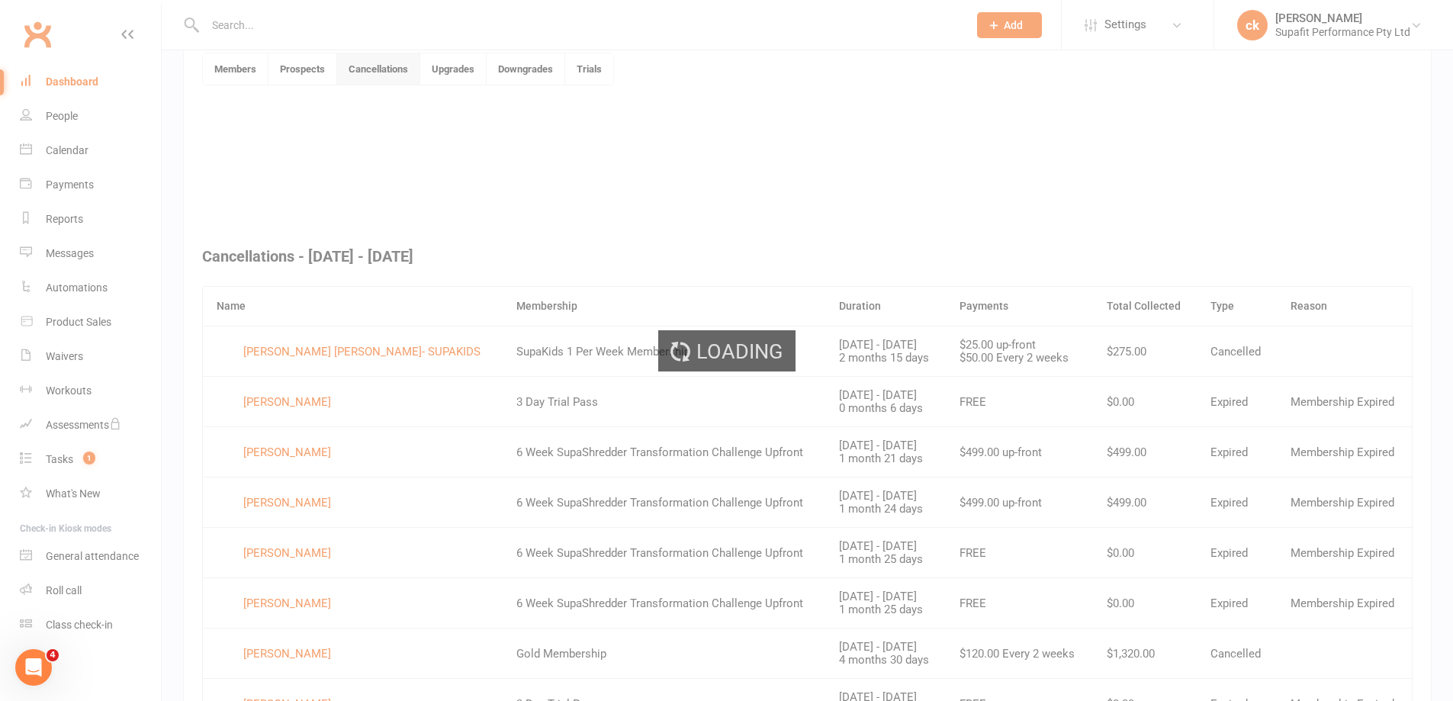
scroll to position [417, 0]
